Goal: Task Accomplishment & Management: Complete application form

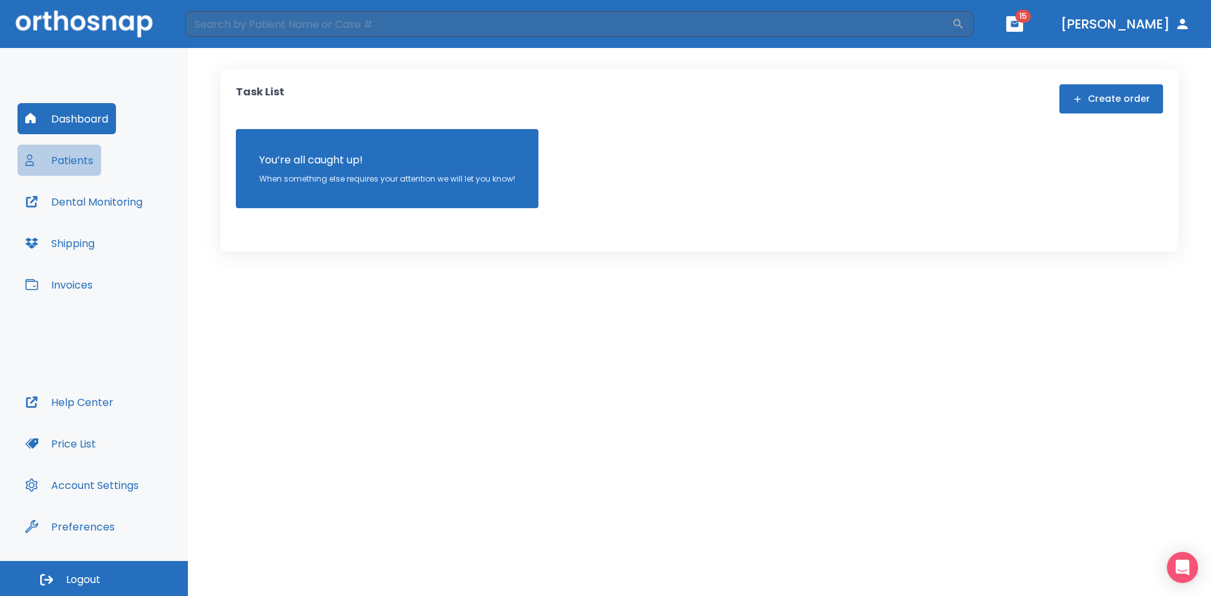
click at [71, 159] on button "Patients" at bounding box center [59, 160] width 84 height 31
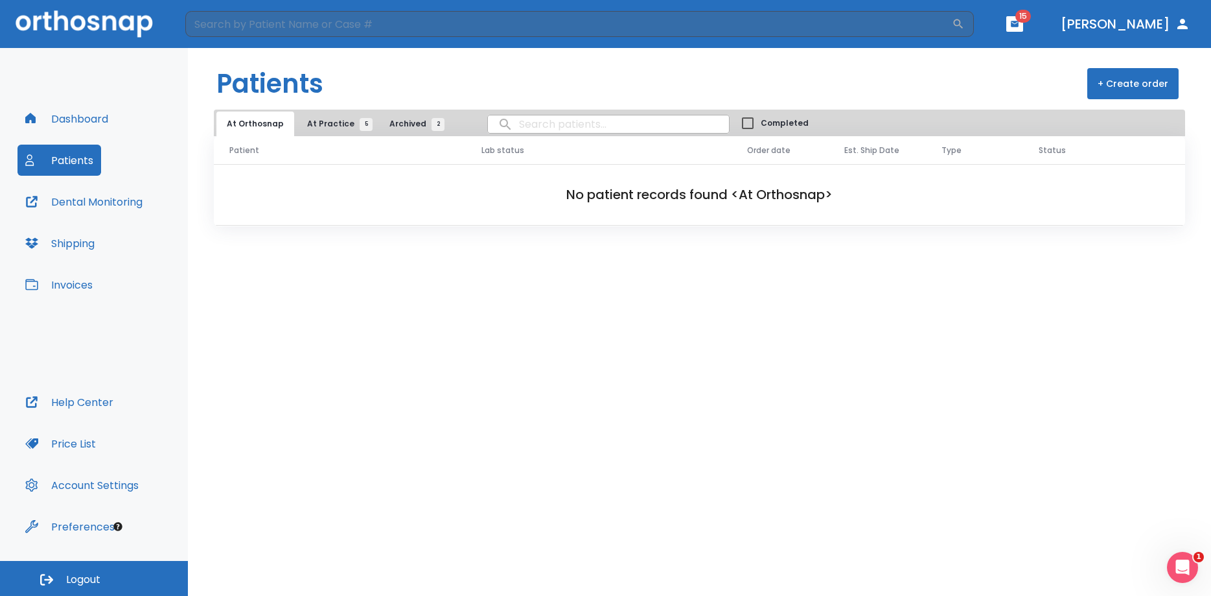
click at [329, 124] on span "At Practice 5" at bounding box center [336, 124] width 59 height 12
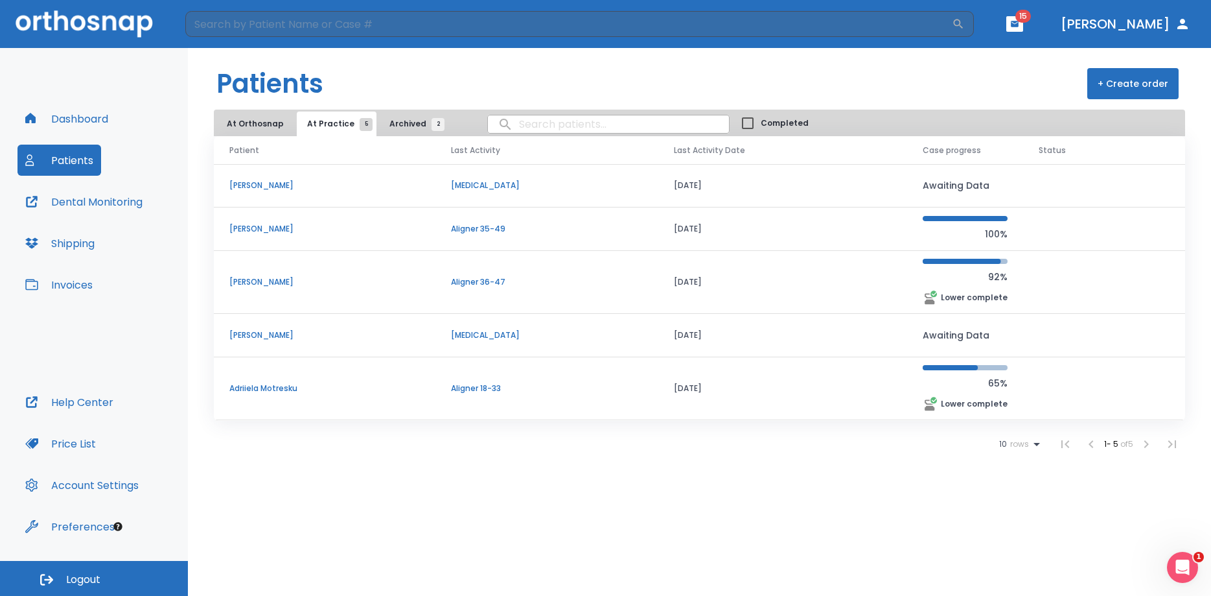
click at [263, 280] on p "[PERSON_NAME]" at bounding box center [324, 282] width 191 height 12
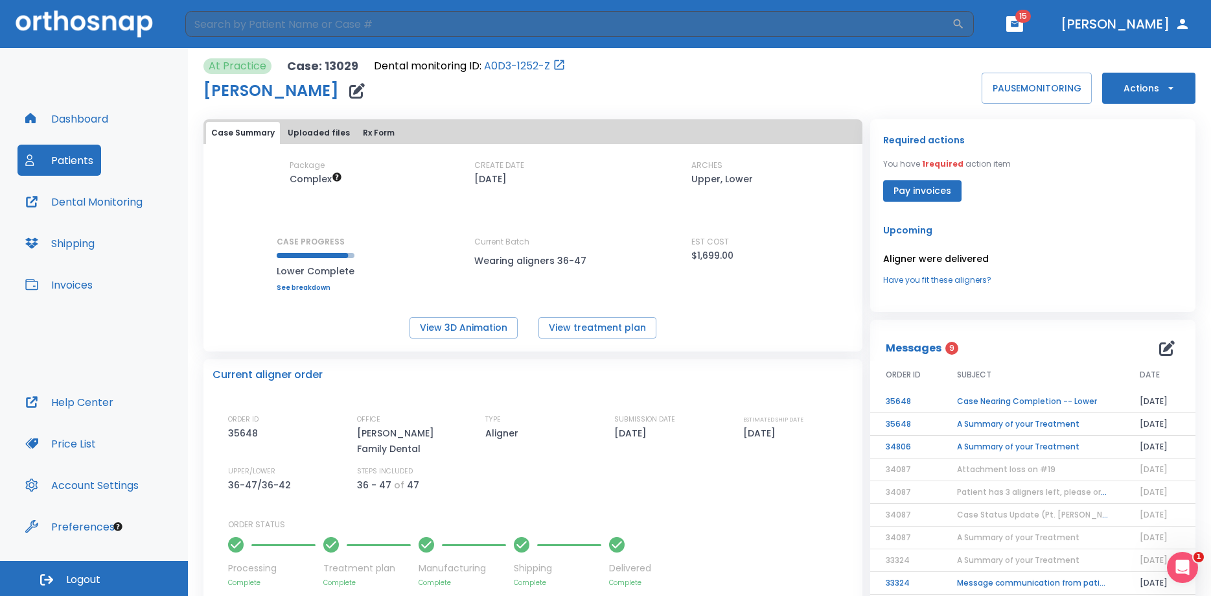
click at [912, 193] on button "Pay invoices" at bounding box center [922, 190] width 78 height 21
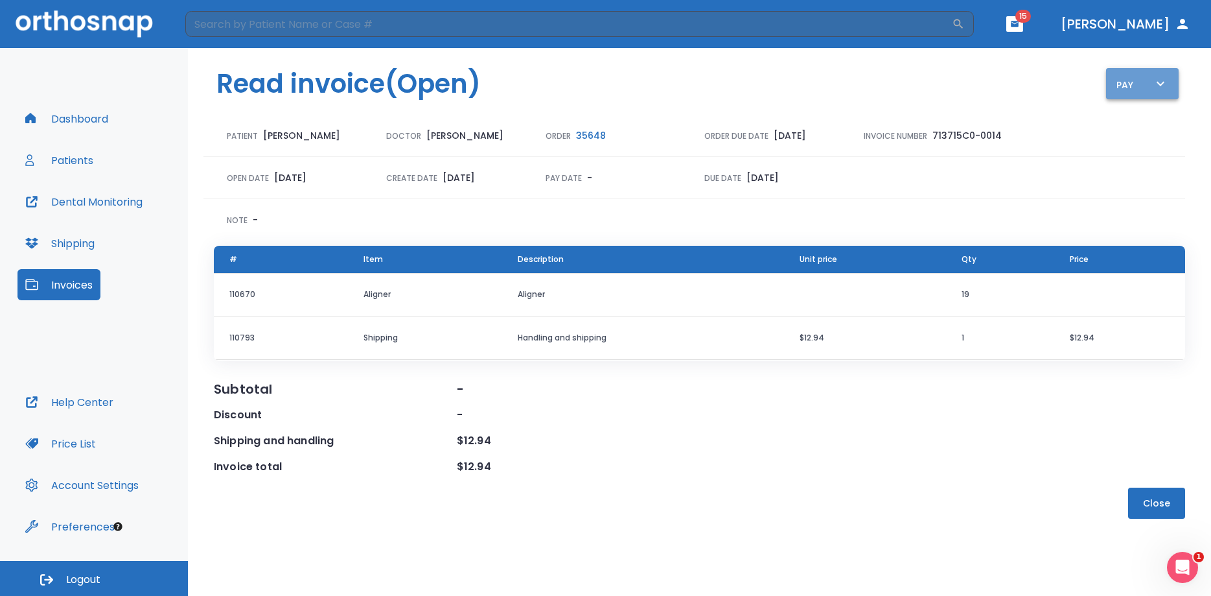
click at [1161, 82] on icon "button" at bounding box center [1161, 84] width 16 height 16
click at [1140, 121] on p "Pay online by CC" at bounding box center [1149, 121] width 67 height 12
click at [71, 163] on button "Patients" at bounding box center [59, 160] width 84 height 31
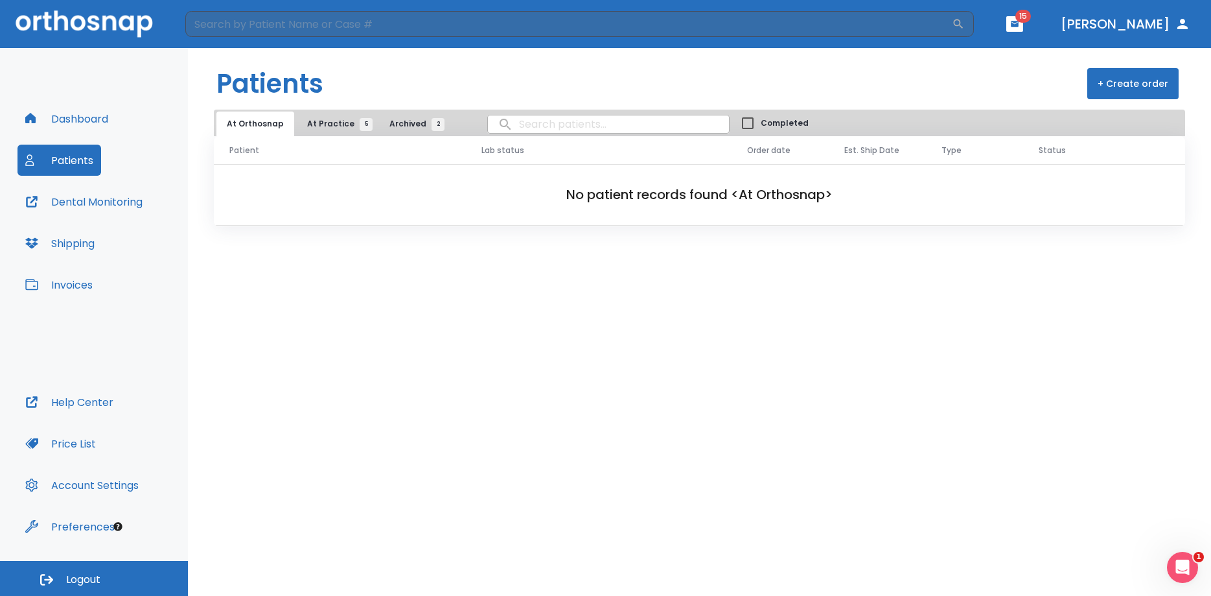
click at [320, 124] on span "At Practice 5" at bounding box center [336, 124] width 59 height 12
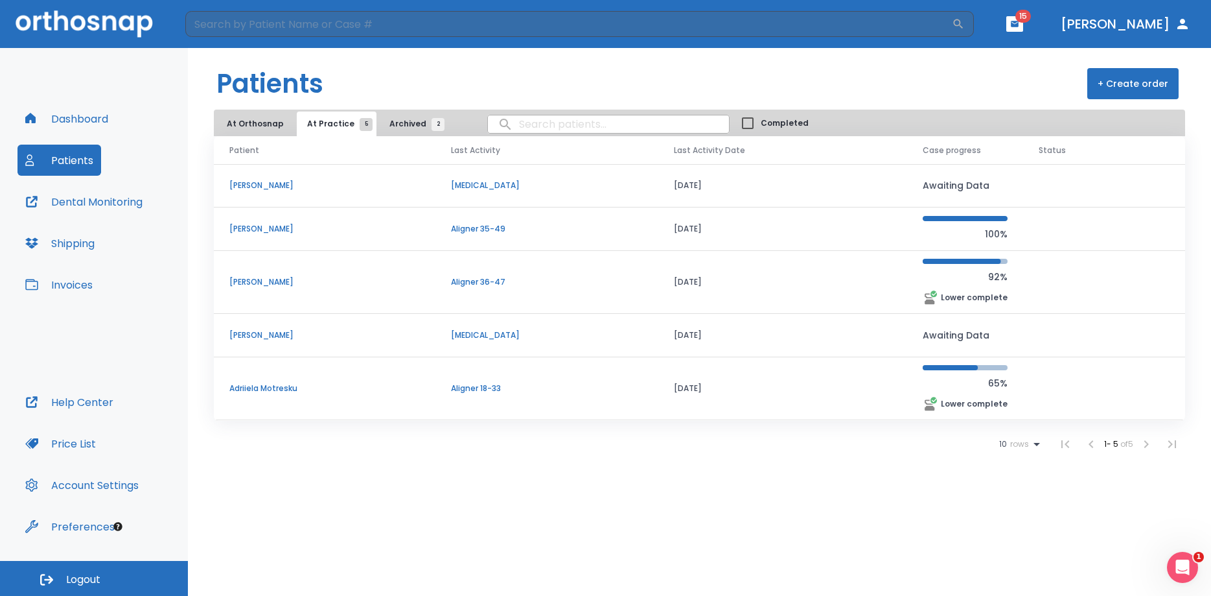
click at [264, 279] on p "[PERSON_NAME]" at bounding box center [324, 282] width 191 height 12
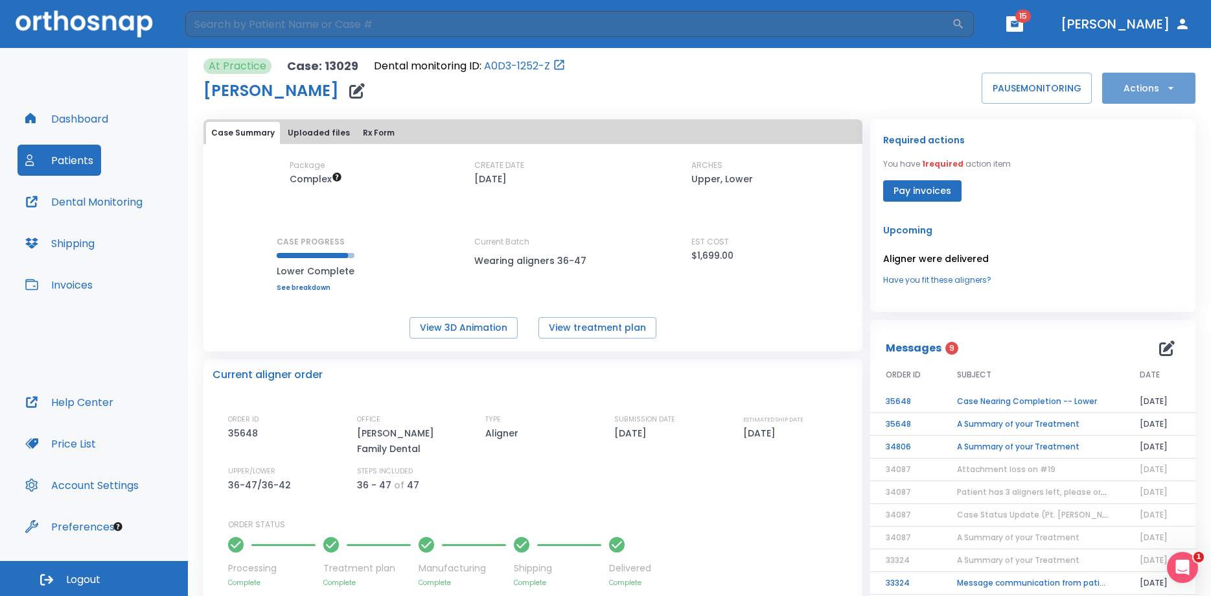
click at [1169, 86] on icon "button" at bounding box center [1171, 88] width 13 height 13
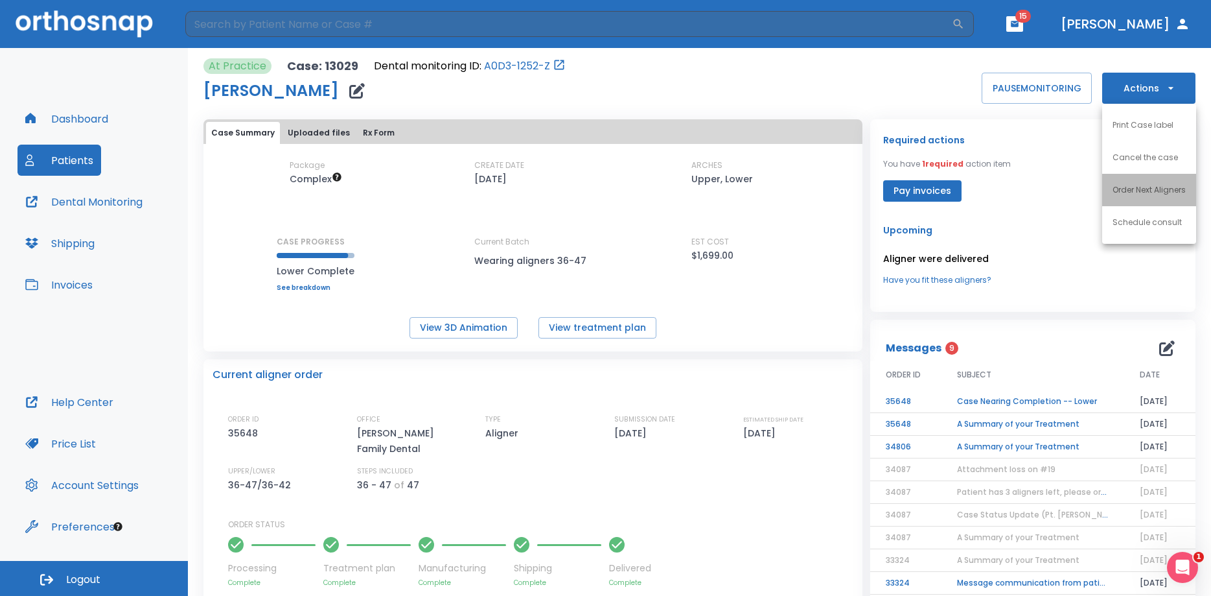
click at [1148, 191] on p "Order Next Aligners" at bounding box center [1149, 190] width 73 height 12
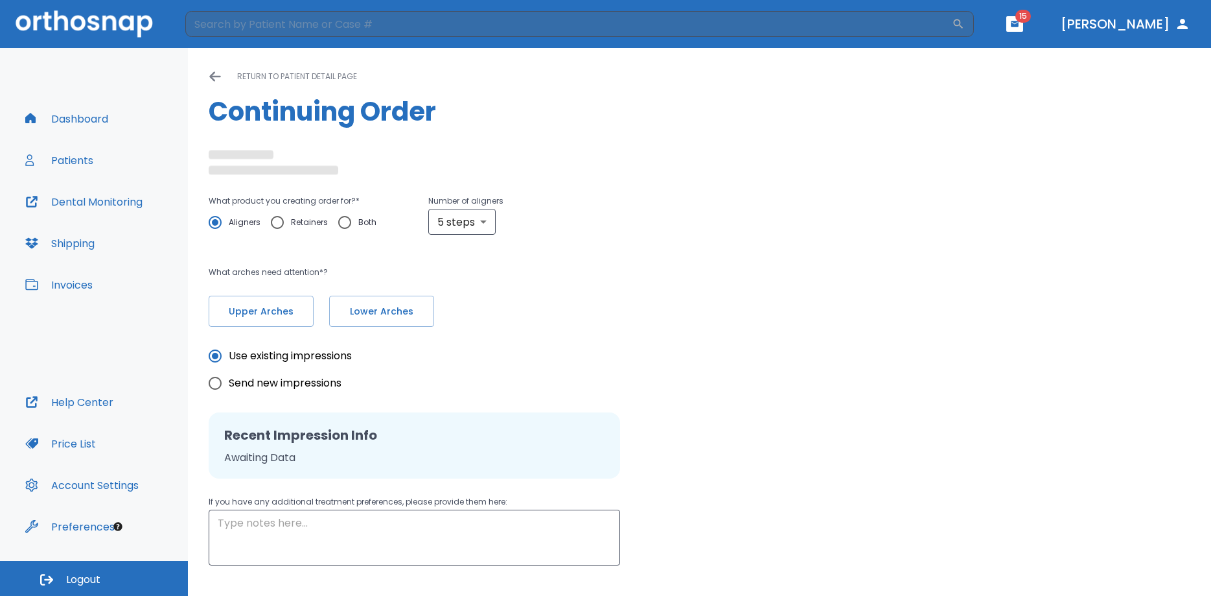
type input "custom"
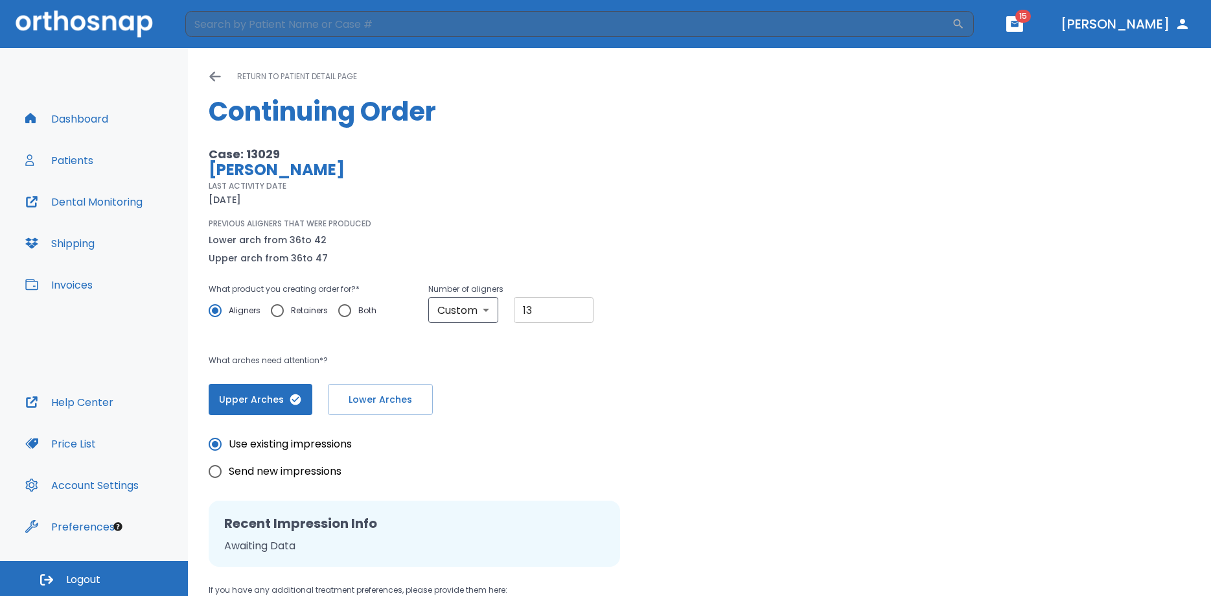
click at [576, 307] on input "13" at bounding box center [554, 310] width 80 height 26
click at [576, 307] on input "14" at bounding box center [554, 310] width 80 height 26
type input "15"
click at [576, 307] on input "15" at bounding box center [554, 310] width 80 height 26
click at [213, 471] on input "Send new impressions" at bounding box center [215, 471] width 27 height 27
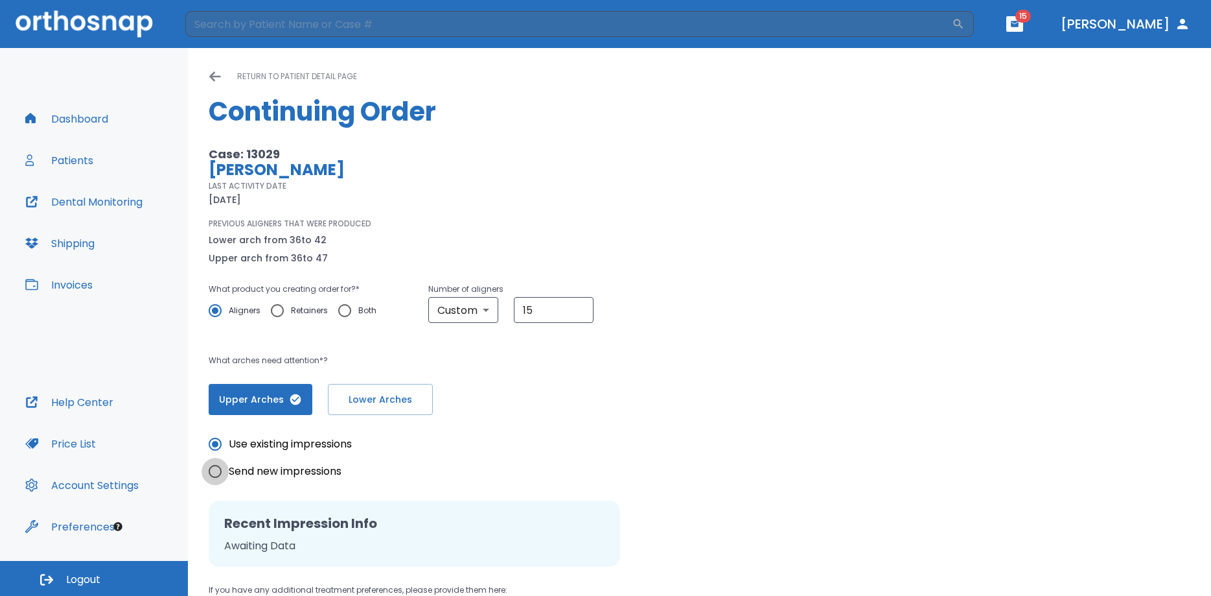
radio input "true"
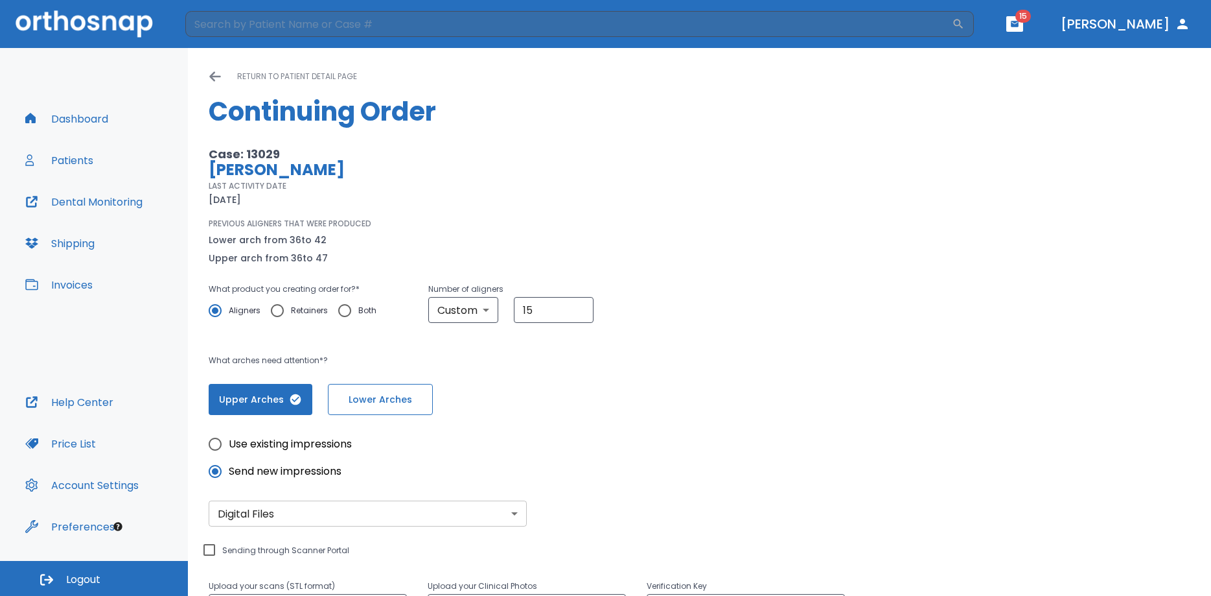
click at [380, 405] on span "Lower Arches" at bounding box center [381, 400] width 78 height 14
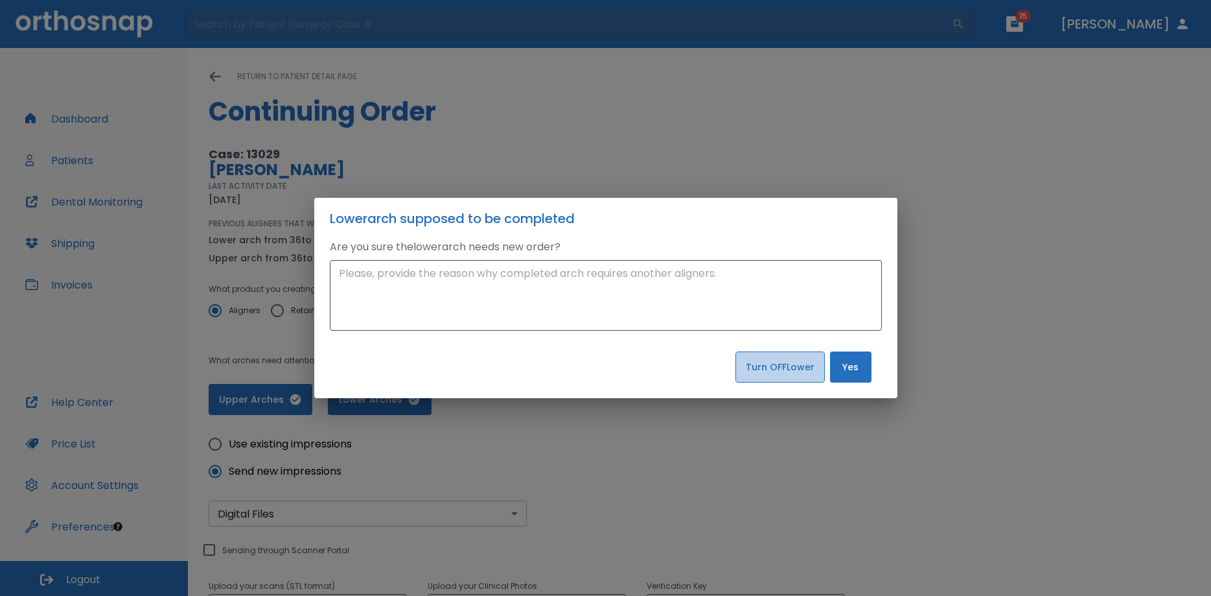
click at [769, 373] on button "Turn OFF Lower" at bounding box center [780, 366] width 89 height 31
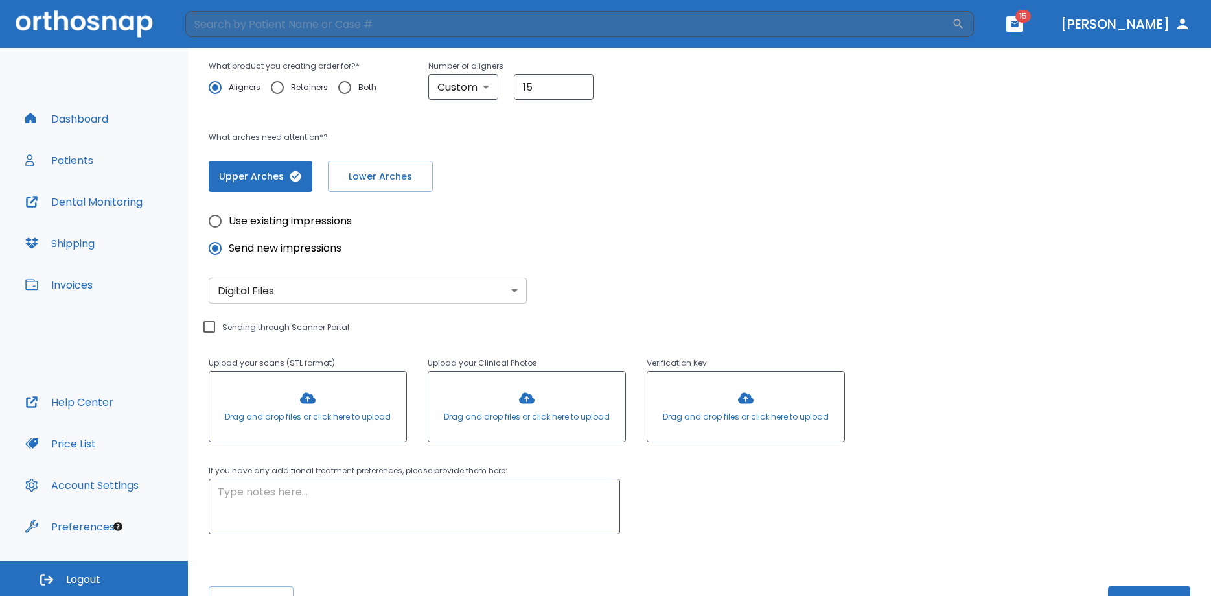
scroll to position [265, 0]
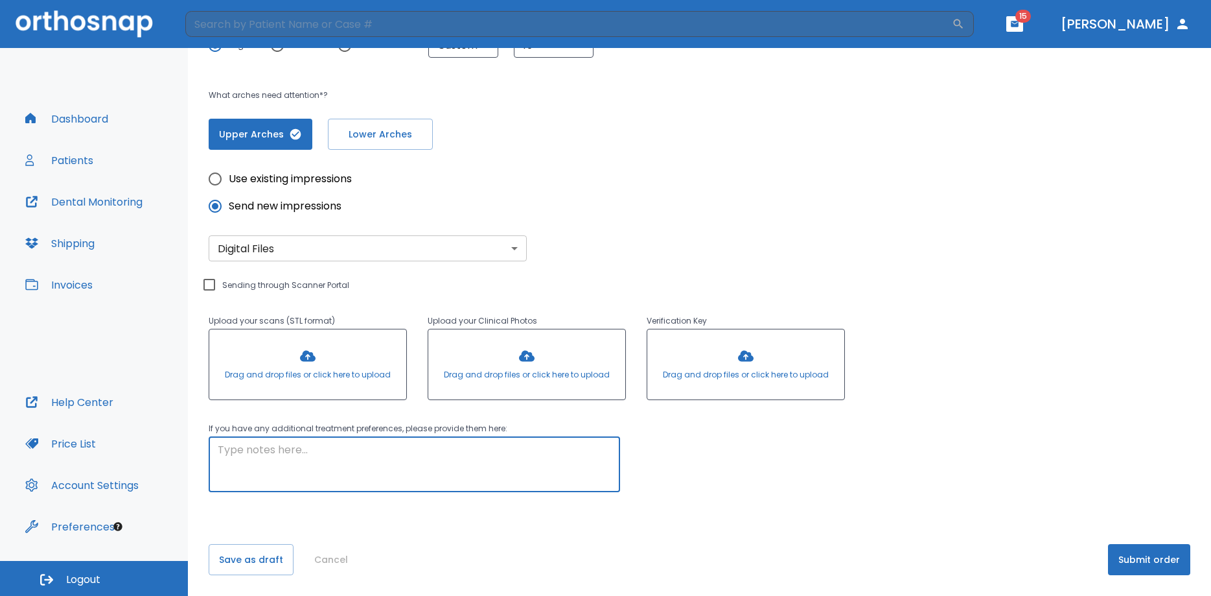
click at [232, 448] on textarea at bounding box center [414, 464] width 393 height 45
click at [395, 448] on textarea "Patient concerned about the dark triangles" at bounding box center [414, 464] width 393 height 45
click at [519, 452] on textarea "Patient concerned about the dark interproximal triangles" at bounding box center [414, 464] width 393 height 45
drag, startPoint x: 359, startPoint y: 469, endPoint x: 223, endPoint y: 468, distance: 136.1
click at [223, 468] on textarea "Patient concerned about the dark interproximal triangles spaces and wants to co…" at bounding box center [414, 464] width 393 height 45
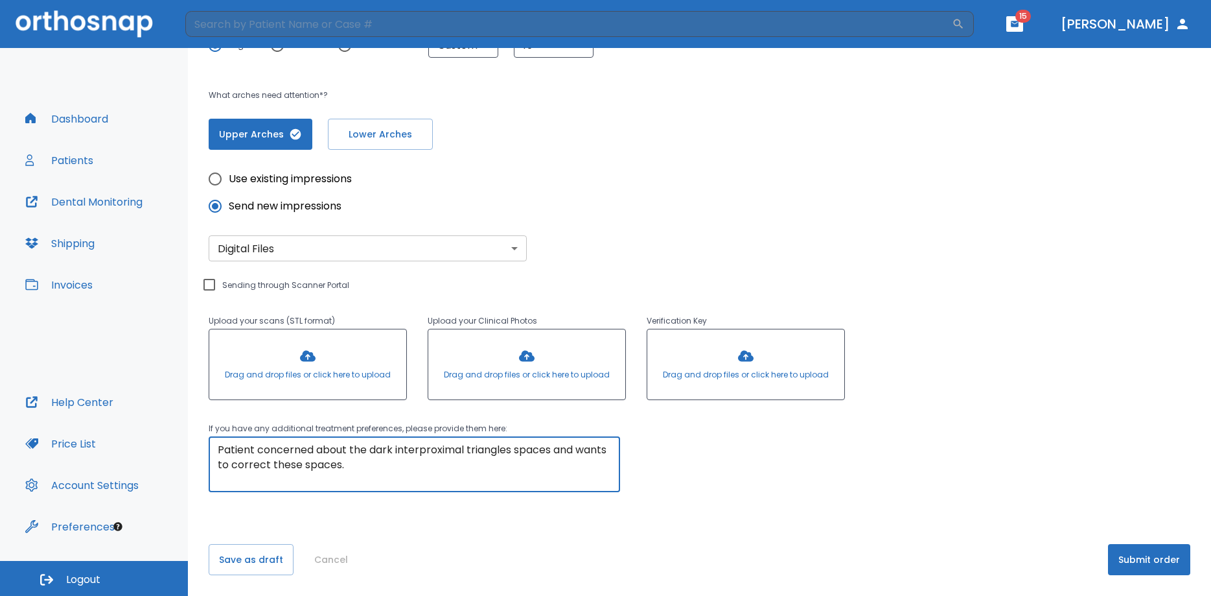
click at [367, 468] on textarea "Patient concerned about the dark interproximal triangles spaces and wants to co…" at bounding box center [414, 464] width 393 height 45
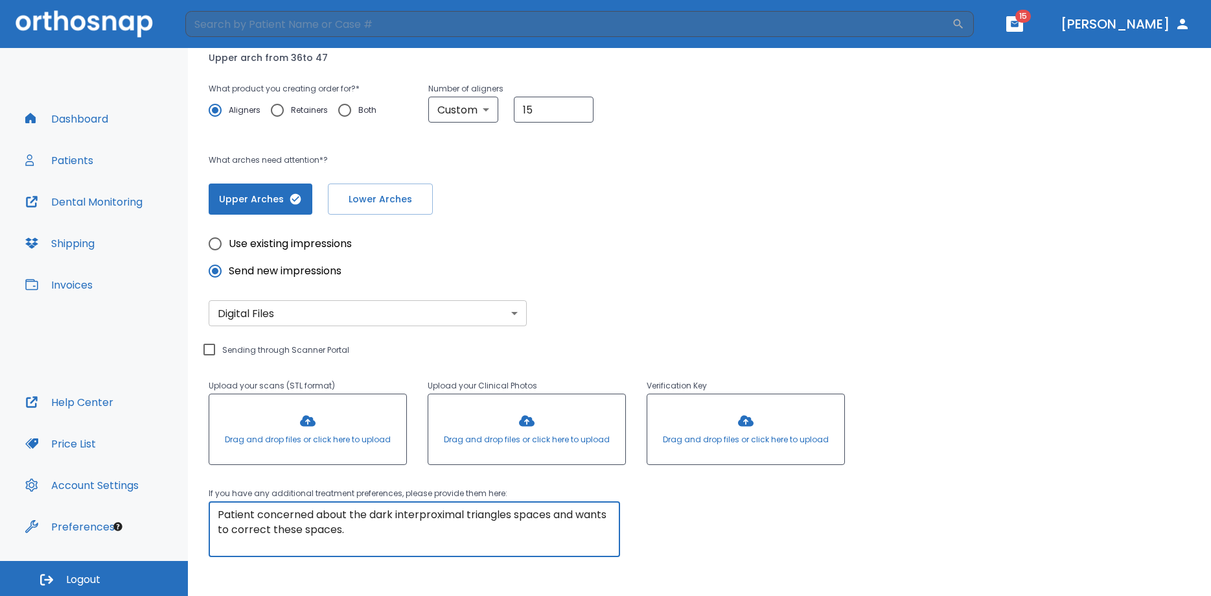
scroll to position [176, 0]
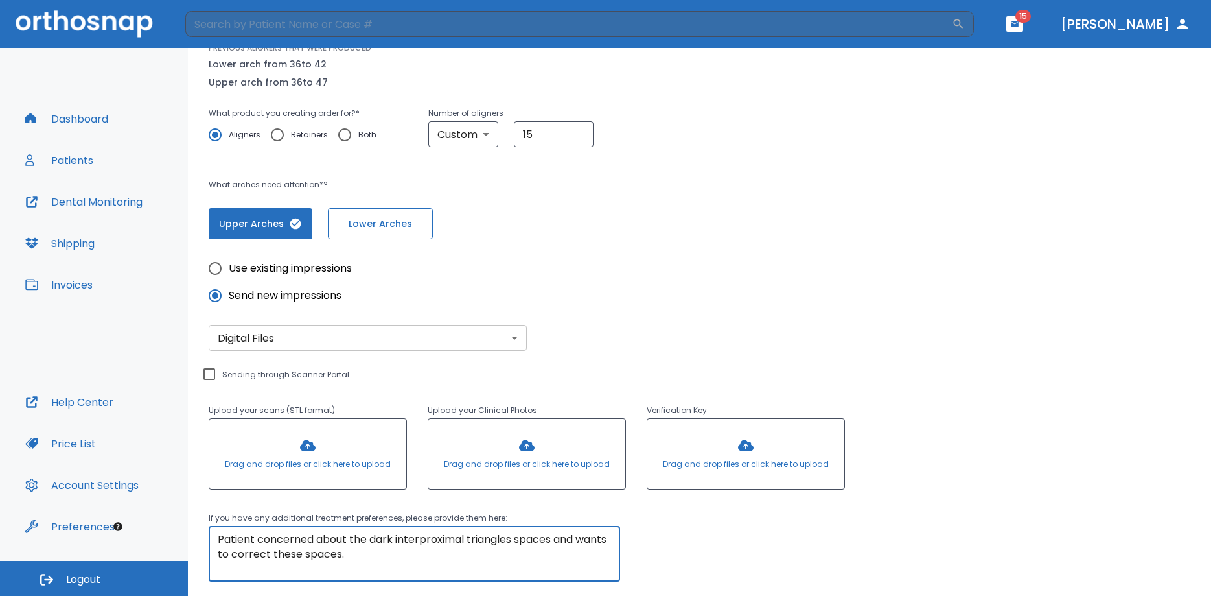
type textarea "Patient concerned about the dark interproximal triangles spaces and wants to co…"
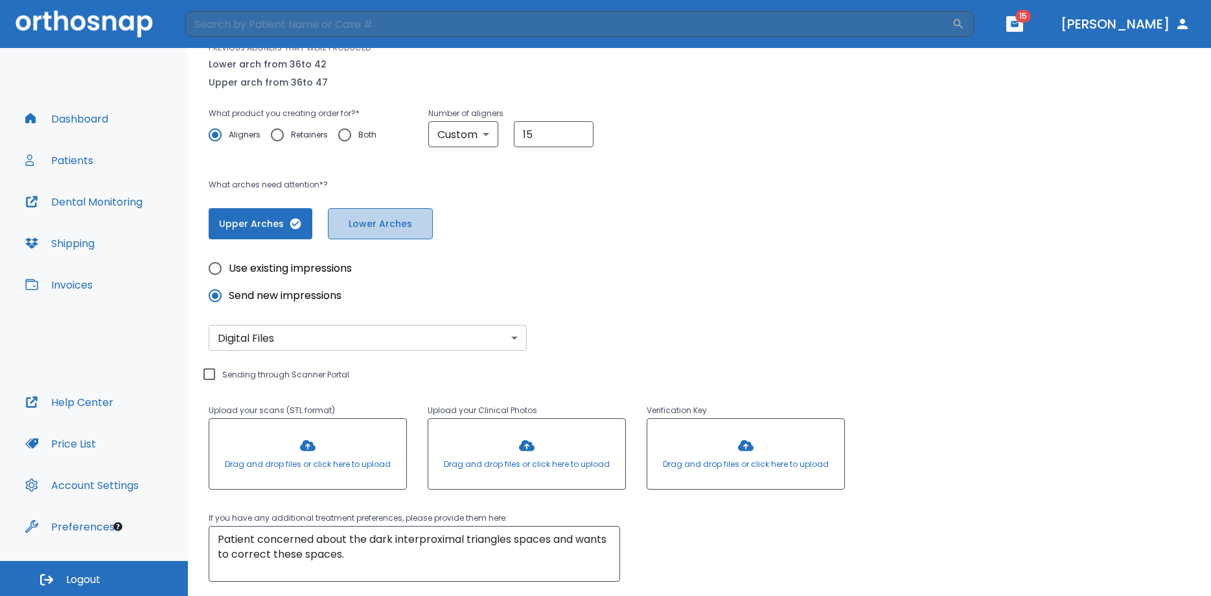
click at [360, 223] on span "Lower Arches" at bounding box center [381, 224] width 78 height 14
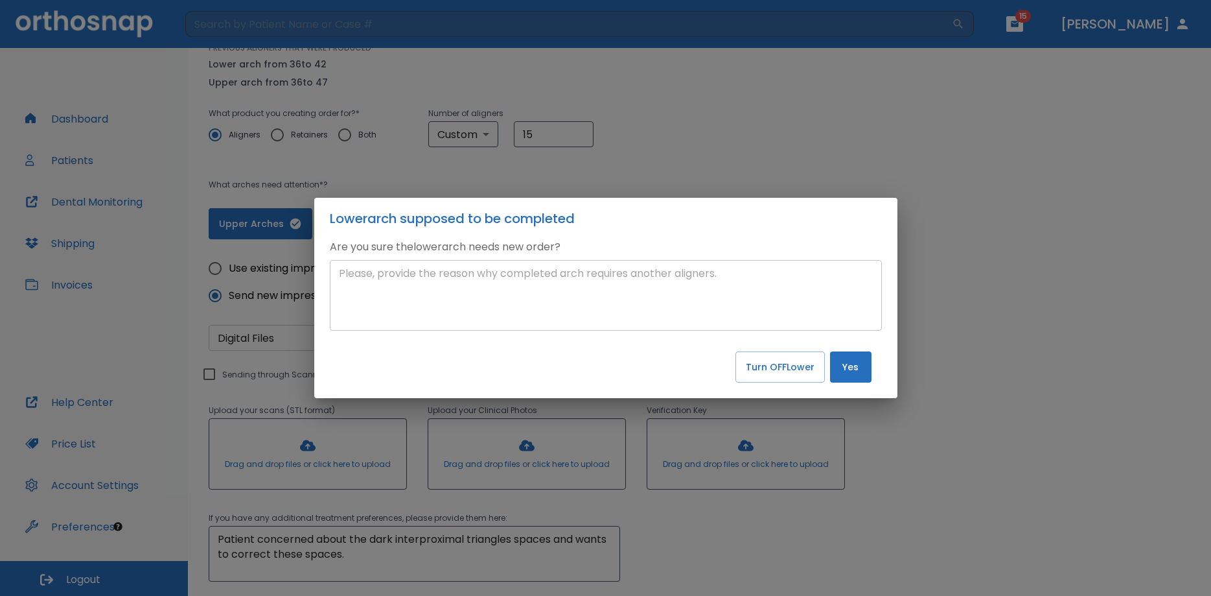
click at [372, 283] on textarea at bounding box center [606, 296] width 534 height 60
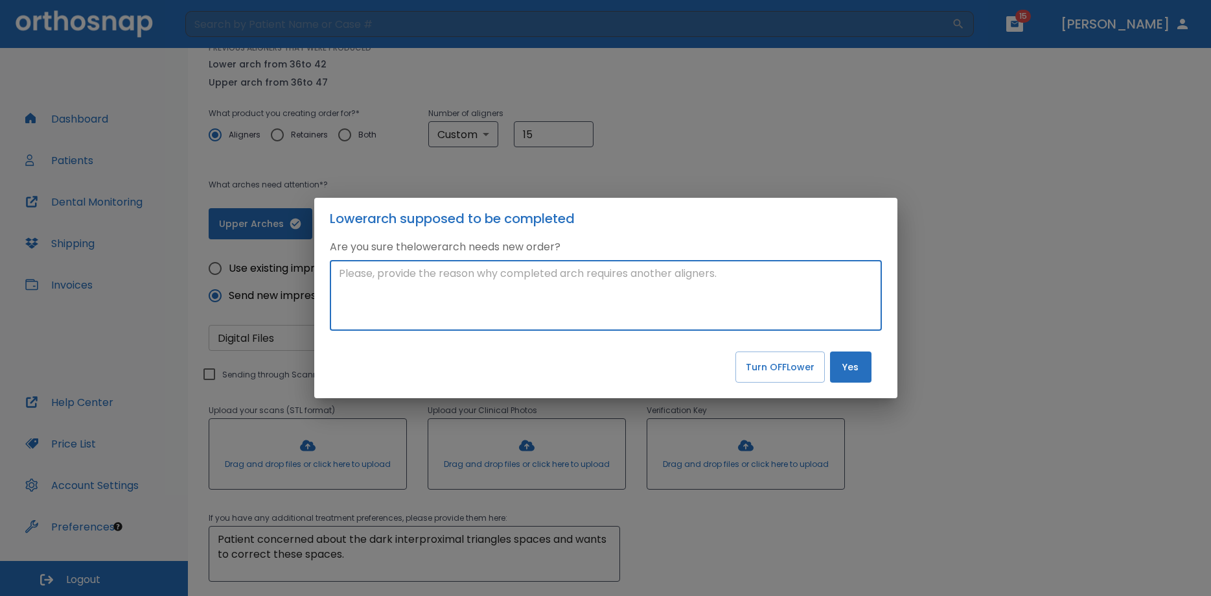
paste textarea "Dear [PERSON_NAME], The [DATE] 7pm is already filled. The [DATE] 7 pm doesn't h…"
type textarea "Dear [PERSON_NAME], The [DATE] 7pm is already filled. The [DATE] 7 pm doesn't h…"
click at [550, 275] on textarea "Patient concerned about interproxinmal spaces" at bounding box center [606, 296] width 534 height 60
click at [638, 274] on textarea "Patient concerned about interproxinmal triangle spaces" at bounding box center [606, 296] width 534 height 60
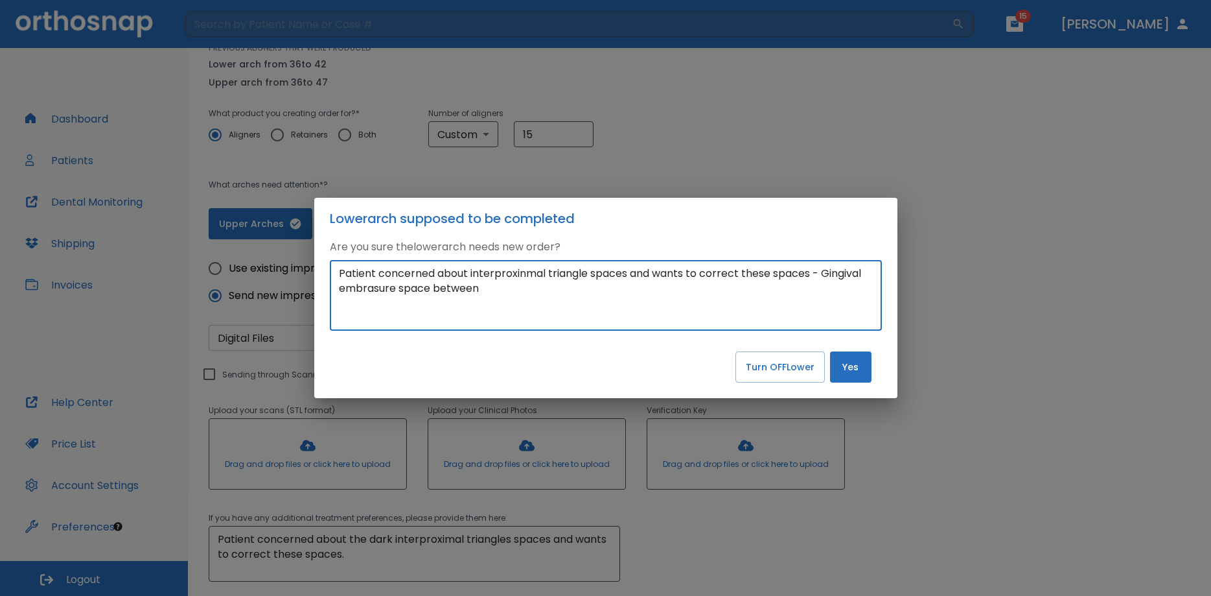
click at [510, 288] on textarea "Patient concerned about interproxinmal triangle spaces and wants to correct the…" at bounding box center [606, 296] width 534 height 60
type textarea "Patient concerned about interproxinmal triangle spaces and wants to correct the…"
click at [856, 367] on button "Yes" at bounding box center [850, 366] width 41 height 31
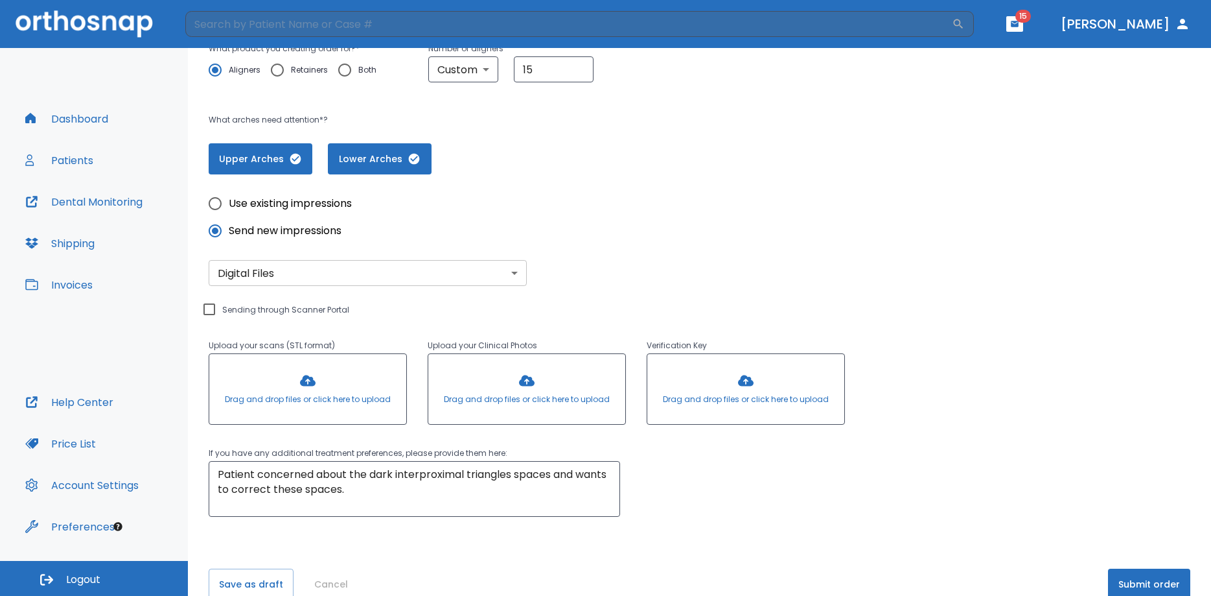
scroll to position [265, 0]
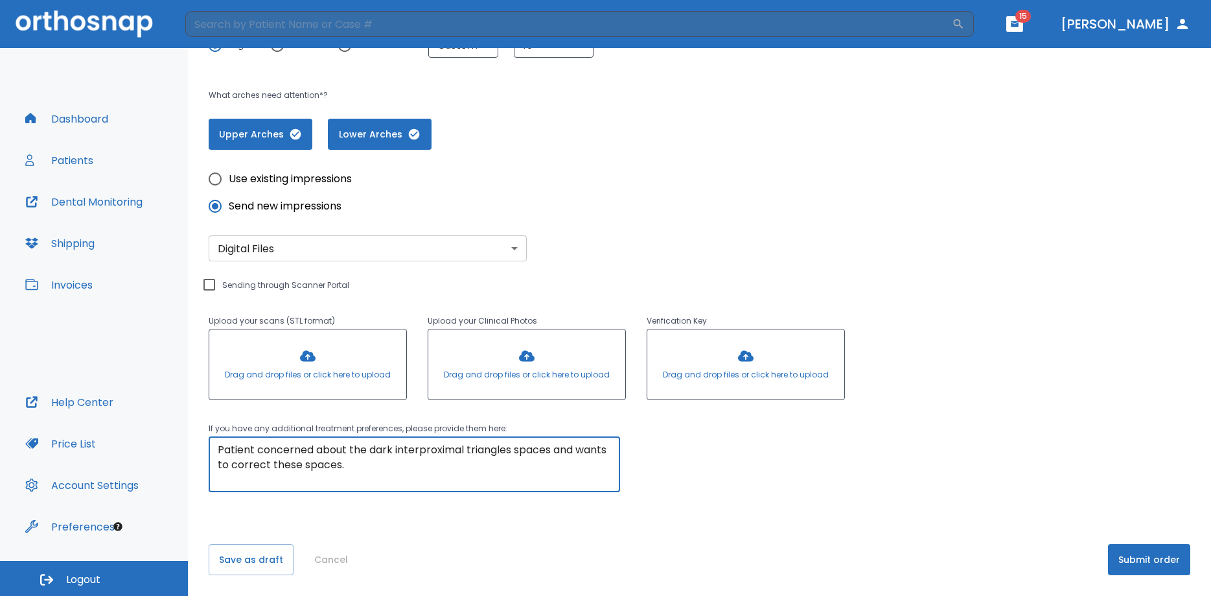
click at [357, 467] on textarea "Patient concerned about the dark interproximal triangles spaces and wants to co…" at bounding box center [414, 464] width 393 height 45
type textarea "Patient concerned about the dark interproximal triangles spaces and wants to co…"
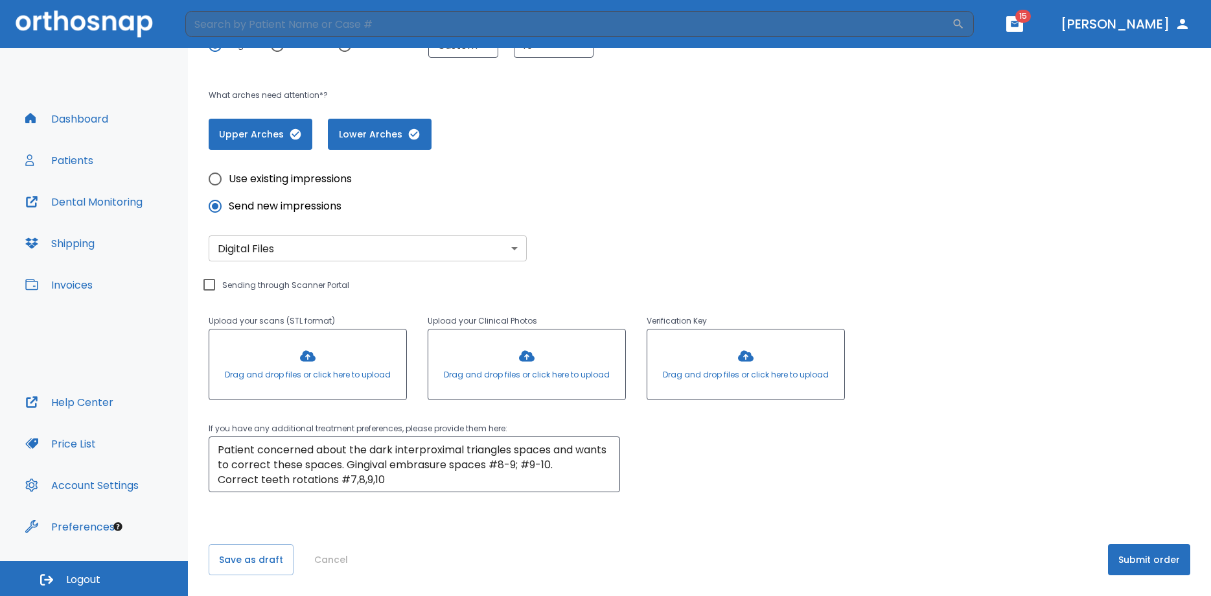
click at [369, 376] on div at bounding box center [307, 364] width 197 height 70
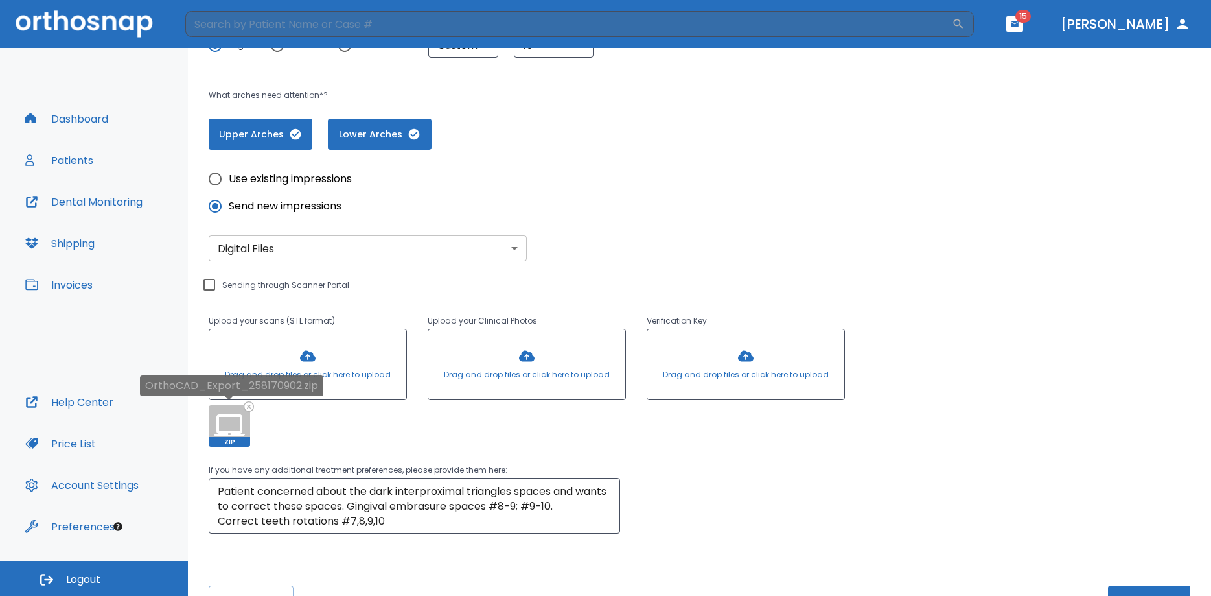
click at [249, 406] on icon at bounding box center [248, 406] width 8 height 8
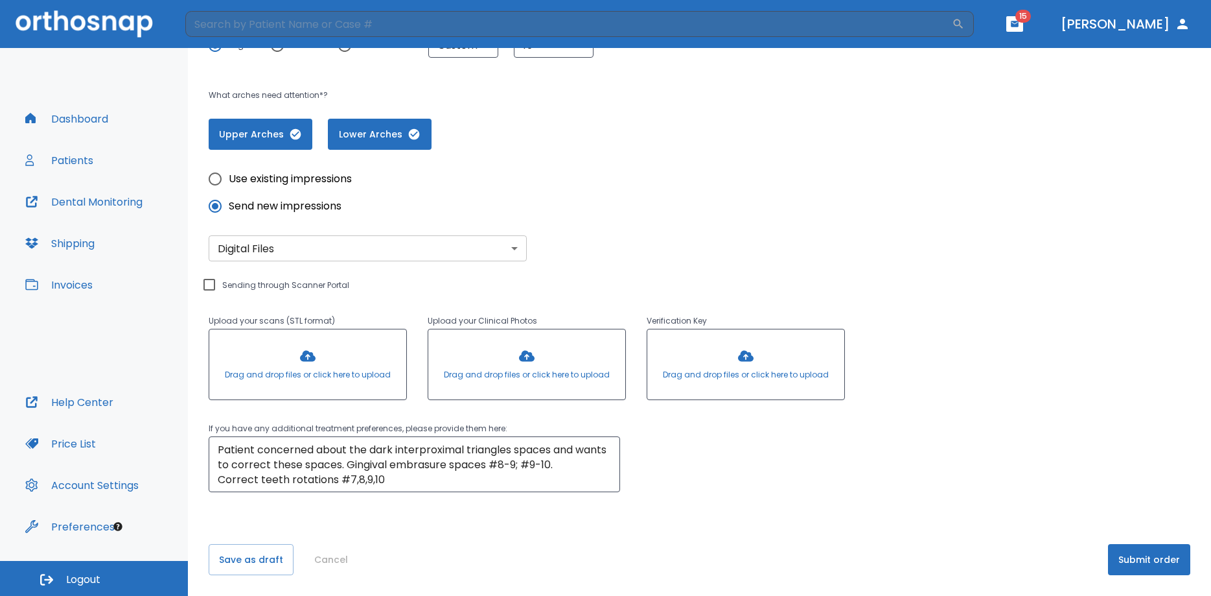
click at [370, 374] on div at bounding box center [307, 364] width 197 height 70
click at [305, 355] on div at bounding box center [307, 364] width 197 height 70
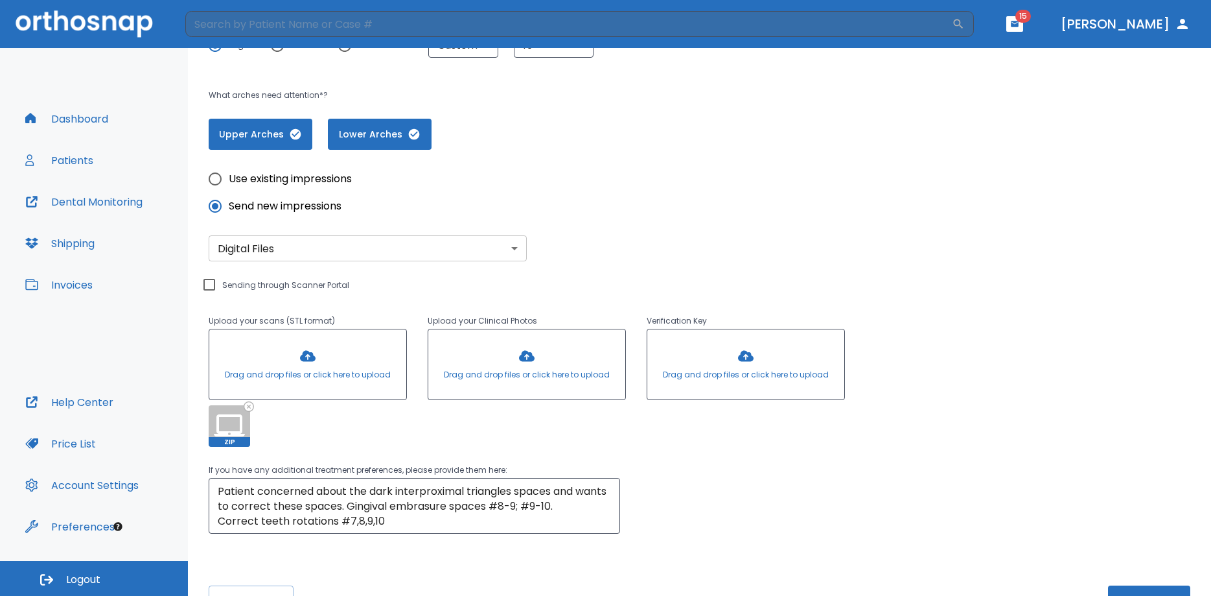
click at [304, 357] on div at bounding box center [307, 364] width 197 height 70
click at [521, 356] on div at bounding box center [526, 364] width 197 height 70
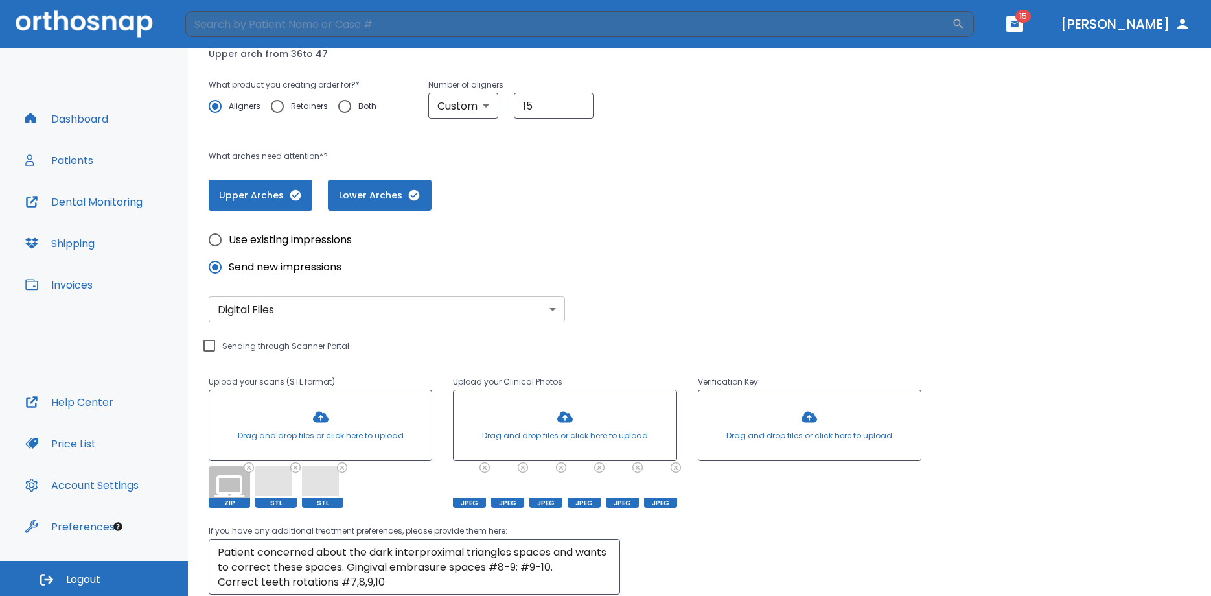
scroll to position [307, 0]
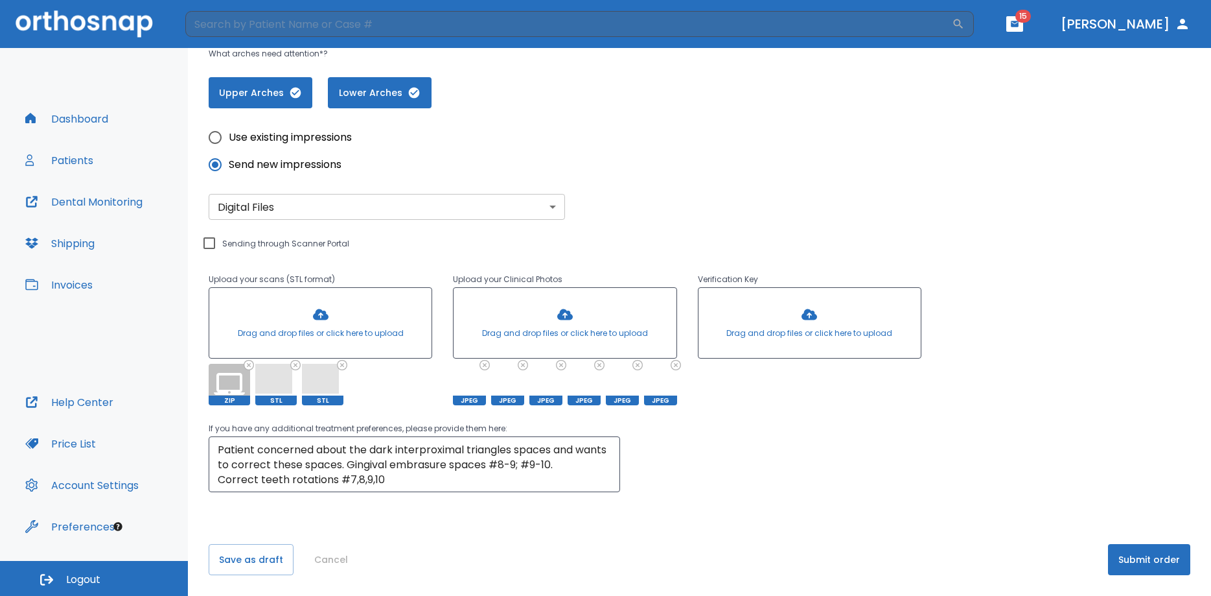
click at [1137, 564] on button "Submit order" at bounding box center [1149, 559] width 82 height 31
